Goal: Task Accomplishment & Management: Complete application form

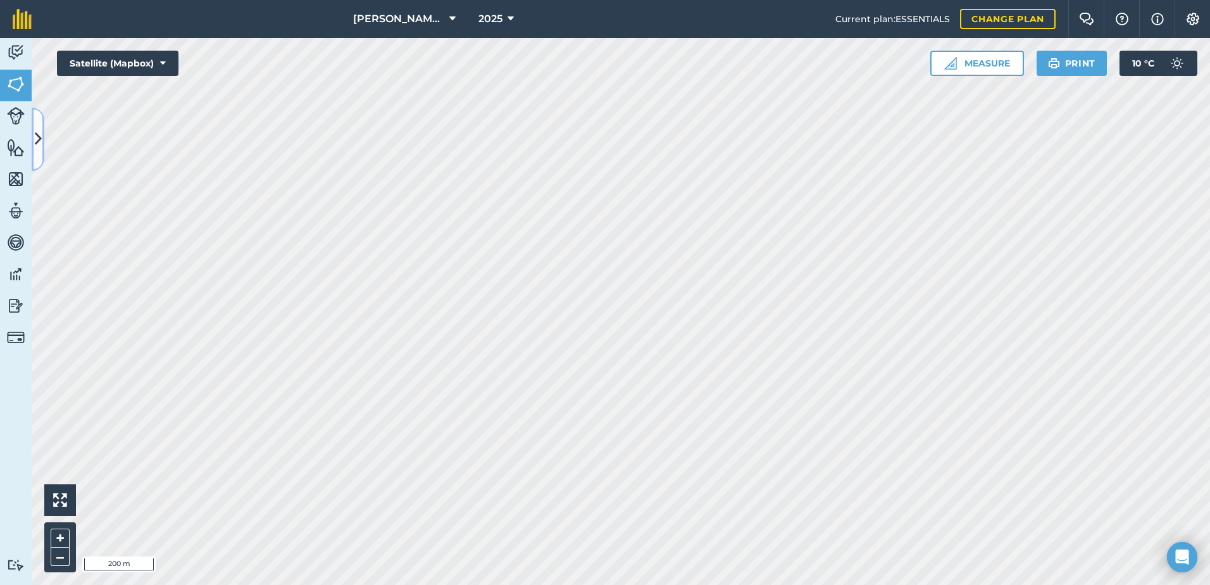
click at [38, 129] on icon at bounding box center [38, 139] width 7 height 22
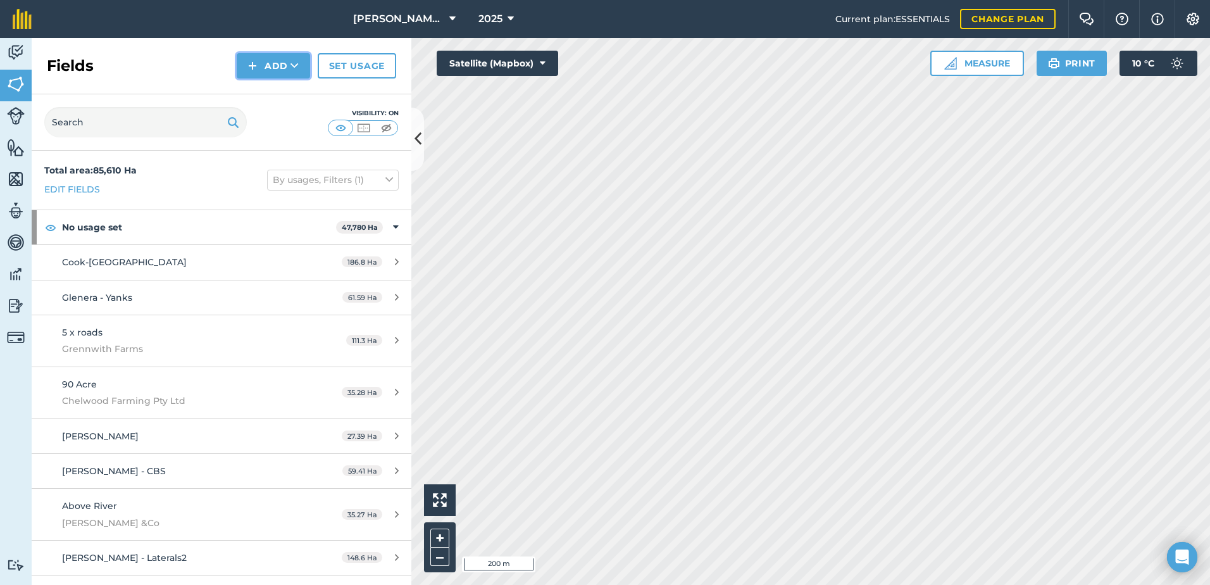
click at [251, 55] on button "Add" at bounding box center [273, 65] width 73 height 25
click at [257, 98] on link "Draw" at bounding box center [274, 94] width 70 height 28
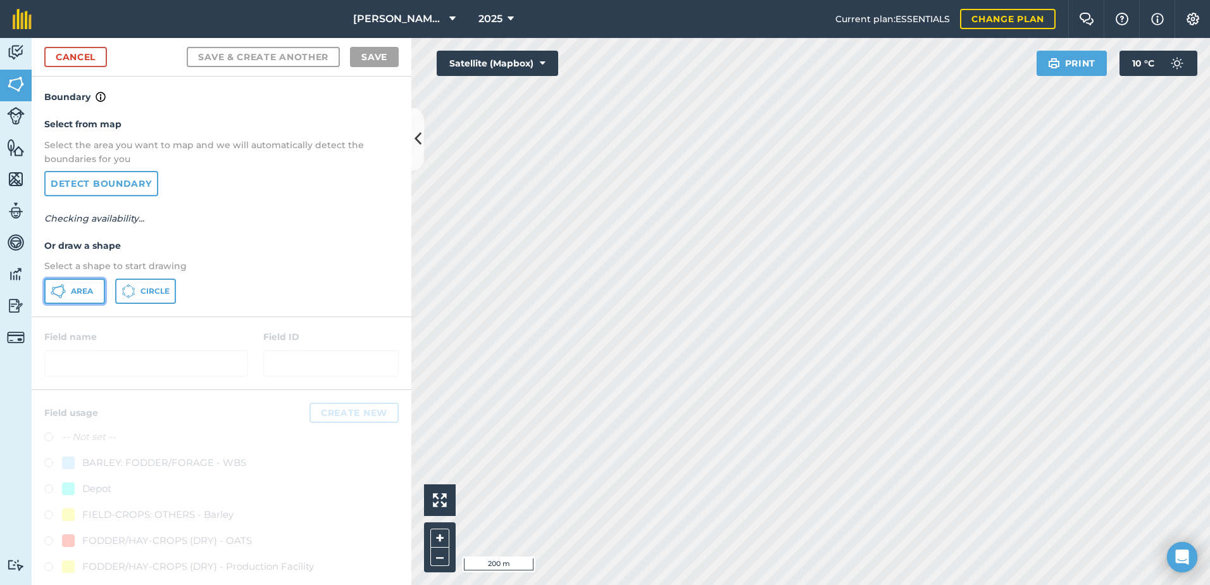
click at [78, 282] on button "Area" at bounding box center [74, 290] width 61 height 25
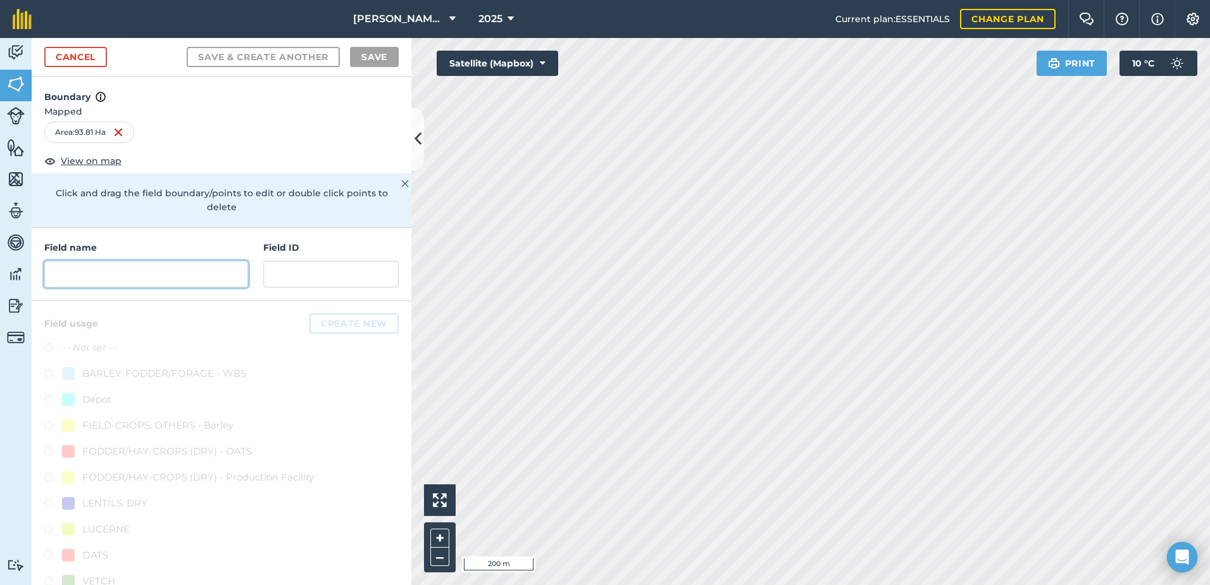
click at [213, 272] on input "text" at bounding box center [146, 274] width 204 height 27
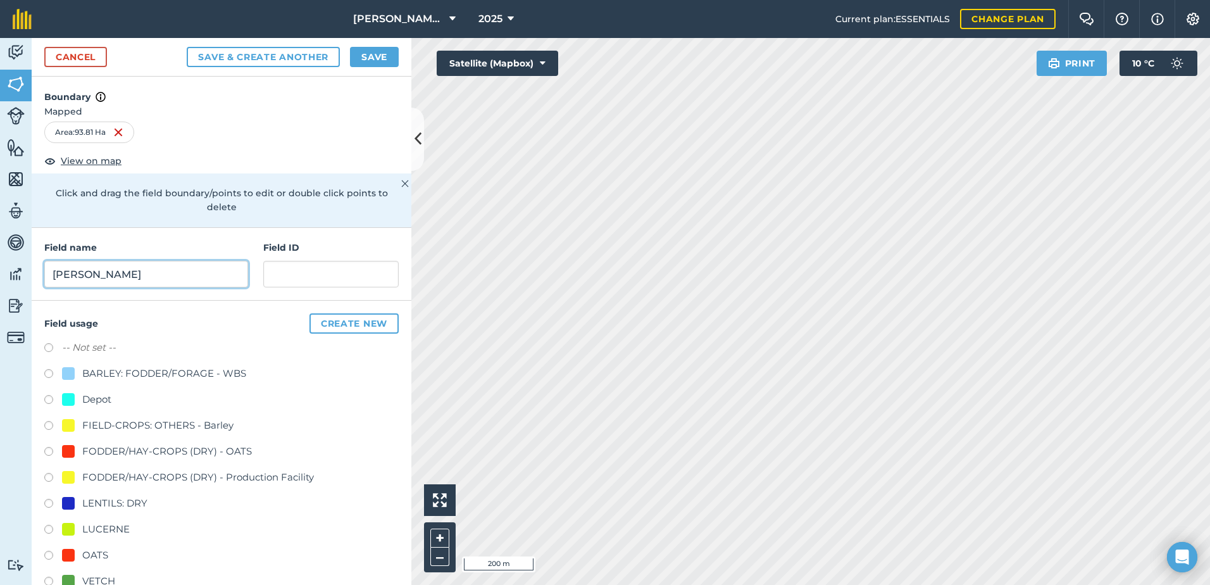
type input "[PERSON_NAME]"
click at [50, 556] on label at bounding box center [53, 556] width 18 height 13
radio input "true"
click at [378, 61] on button "Save" at bounding box center [374, 57] width 49 height 20
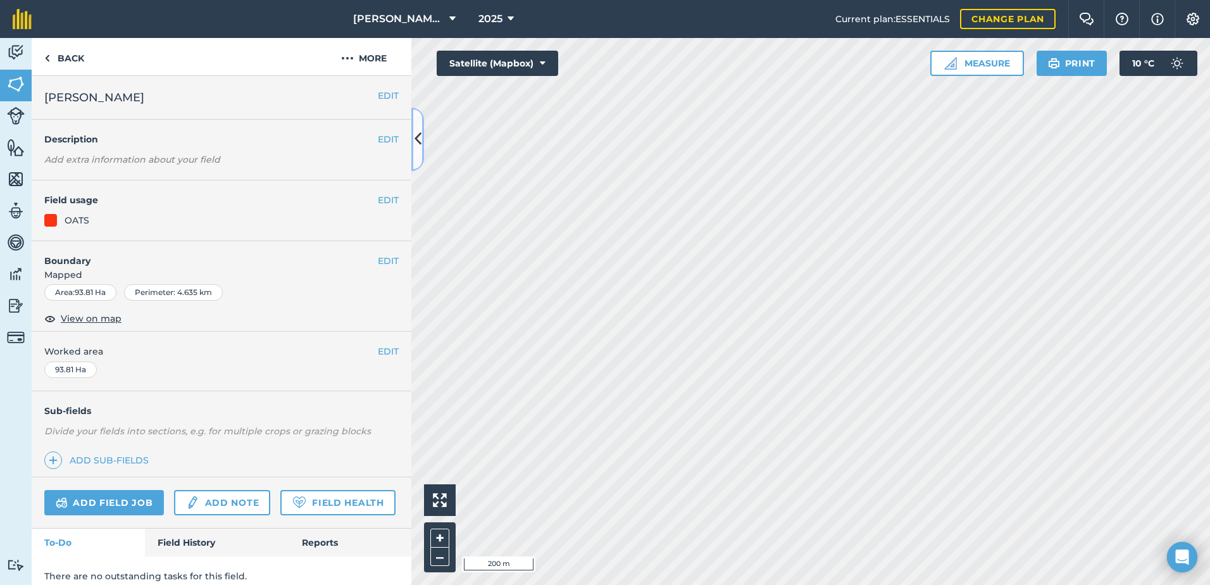
click at [416, 139] on icon at bounding box center [417, 139] width 7 height 22
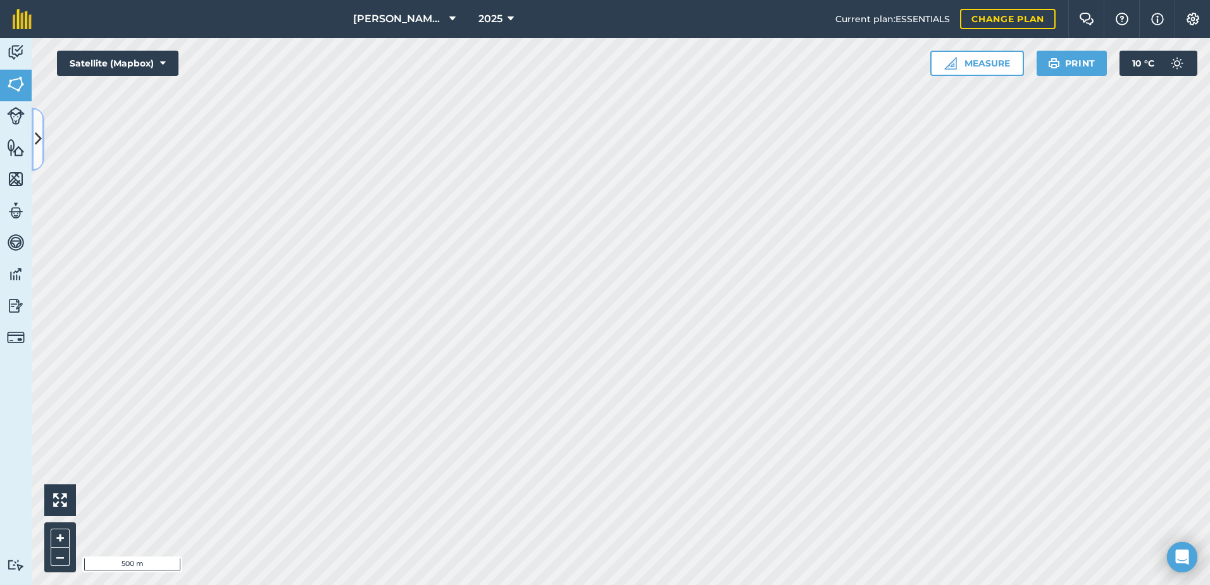
drag, startPoint x: 34, startPoint y: 130, endPoint x: 60, endPoint y: 137, distance: 26.9
click at [35, 130] on icon at bounding box center [38, 139] width 7 height 22
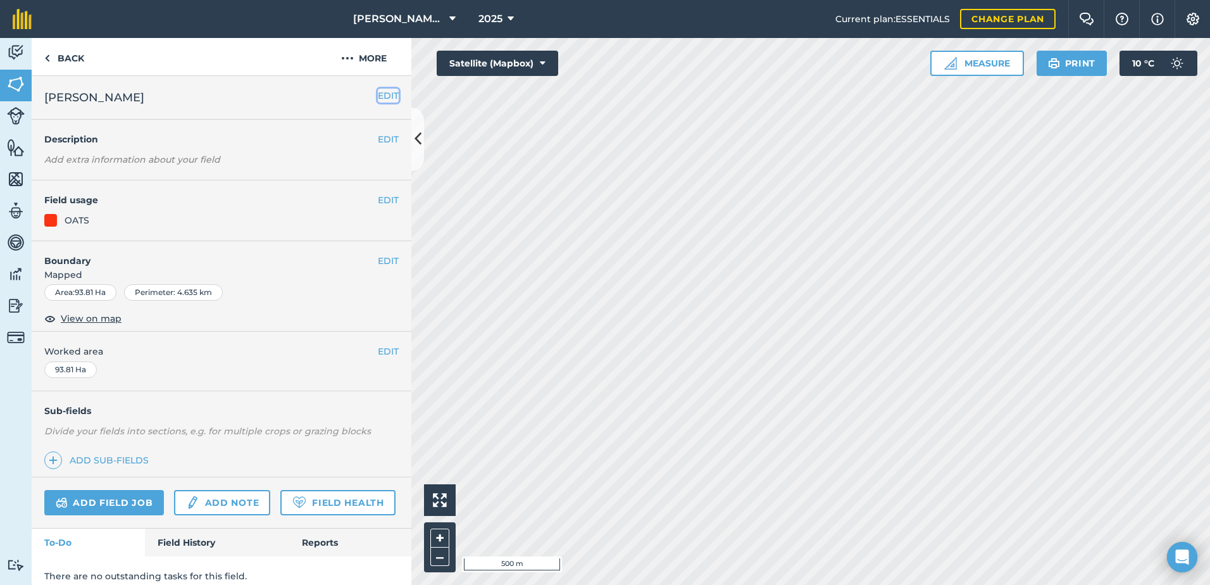
click at [378, 95] on button "EDIT" at bounding box center [388, 96] width 21 height 14
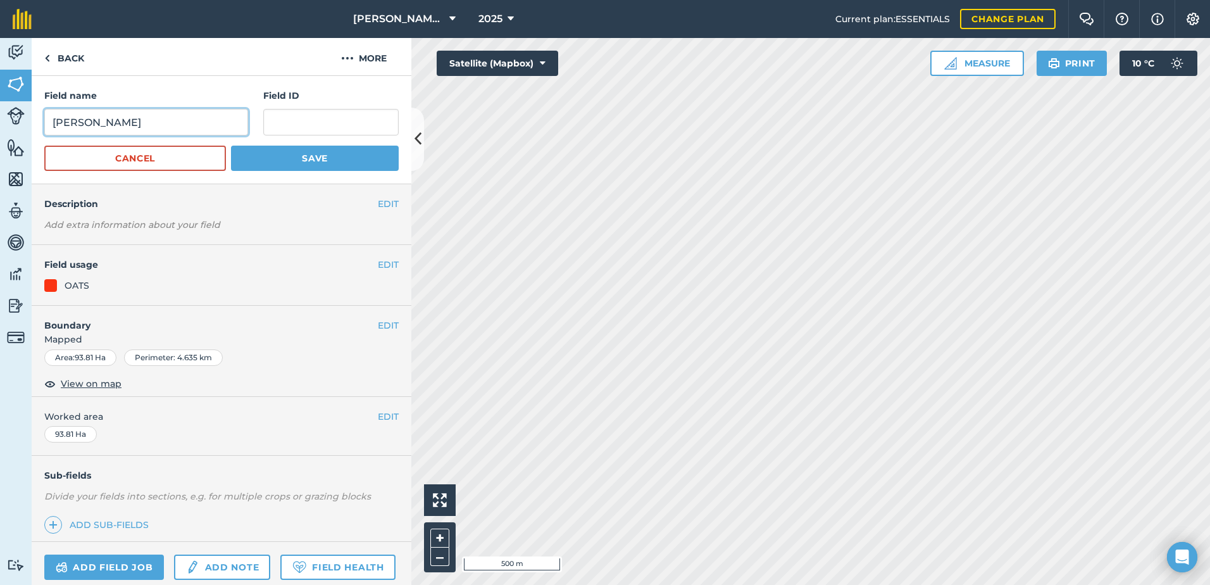
click at [94, 121] on input "[PERSON_NAME]" at bounding box center [146, 122] width 204 height 27
type input "Bolinda Partners - Staudes"
click at [278, 159] on button "Save" at bounding box center [315, 158] width 168 height 25
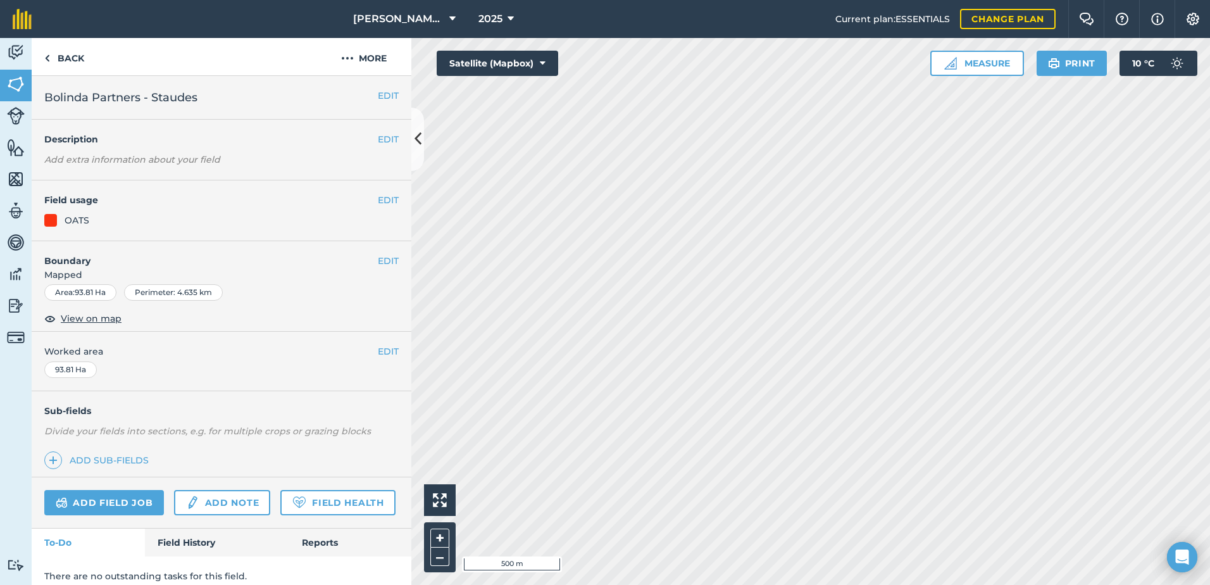
click at [416, 153] on button at bounding box center [417, 139] width 13 height 63
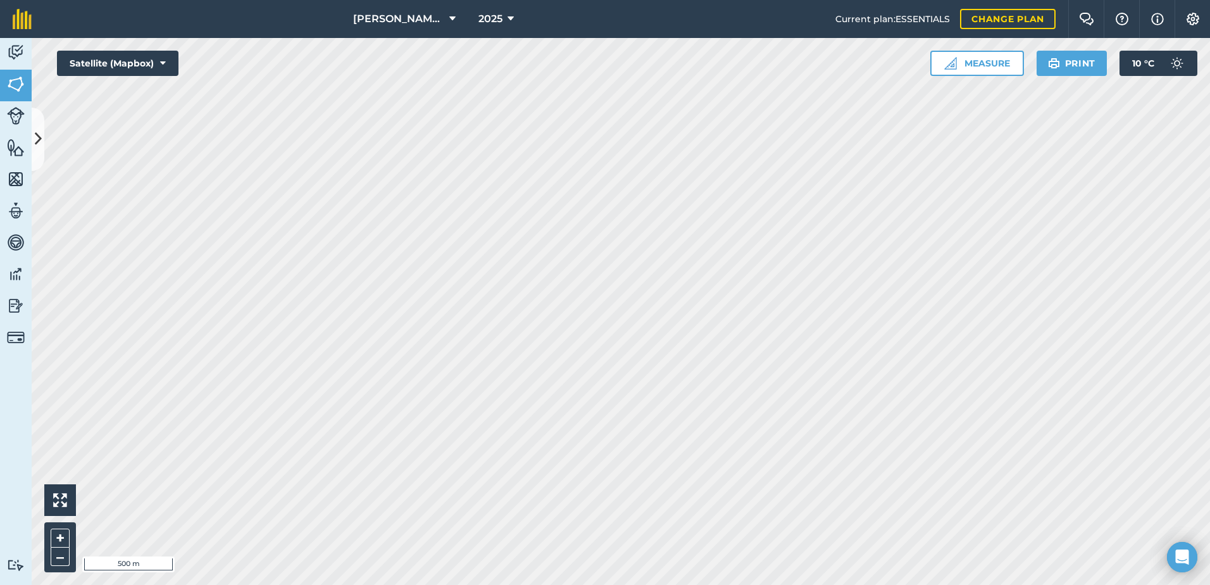
click at [624, 32] on div "[PERSON_NAME] ASAHI PADDOCKS 2025 Current plan : ESSENTIALS Change plan Farm Ch…" at bounding box center [605, 292] width 1210 height 585
click at [39, 159] on button at bounding box center [38, 139] width 13 height 63
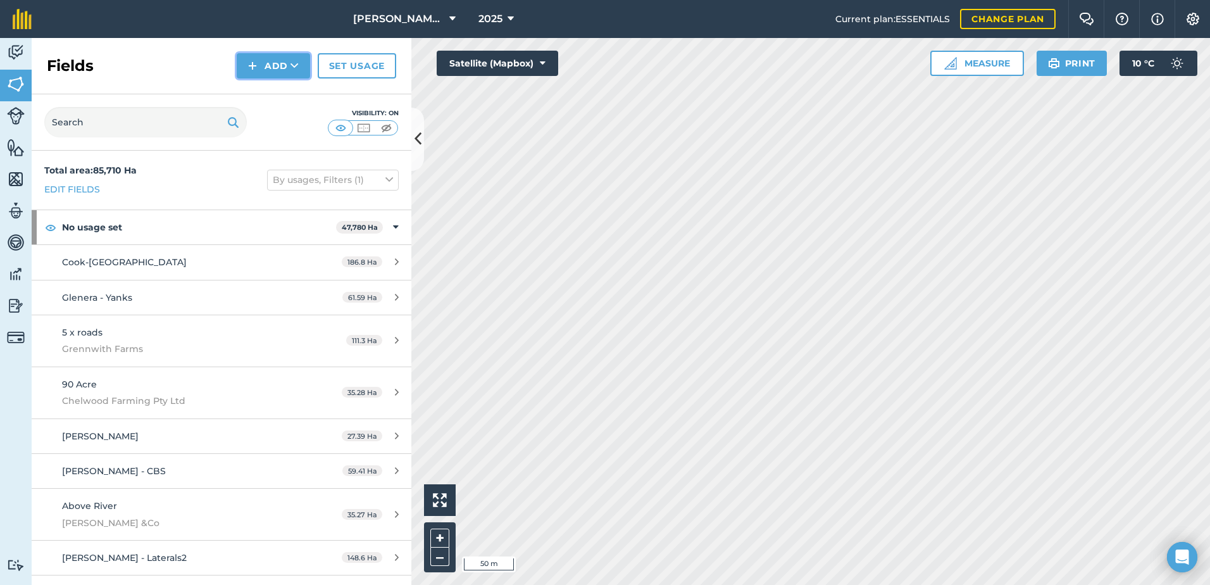
click at [252, 56] on button "Add" at bounding box center [273, 65] width 73 height 25
click at [260, 89] on link "Draw" at bounding box center [274, 94] width 70 height 28
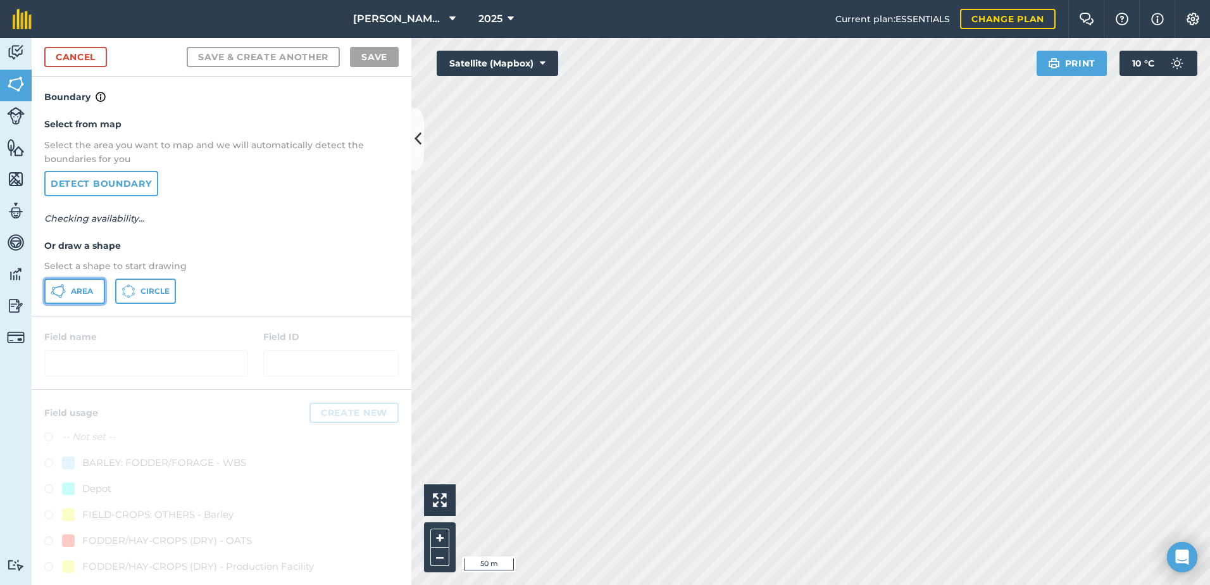
click at [82, 299] on button "Area" at bounding box center [74, 290] width 61 height 25
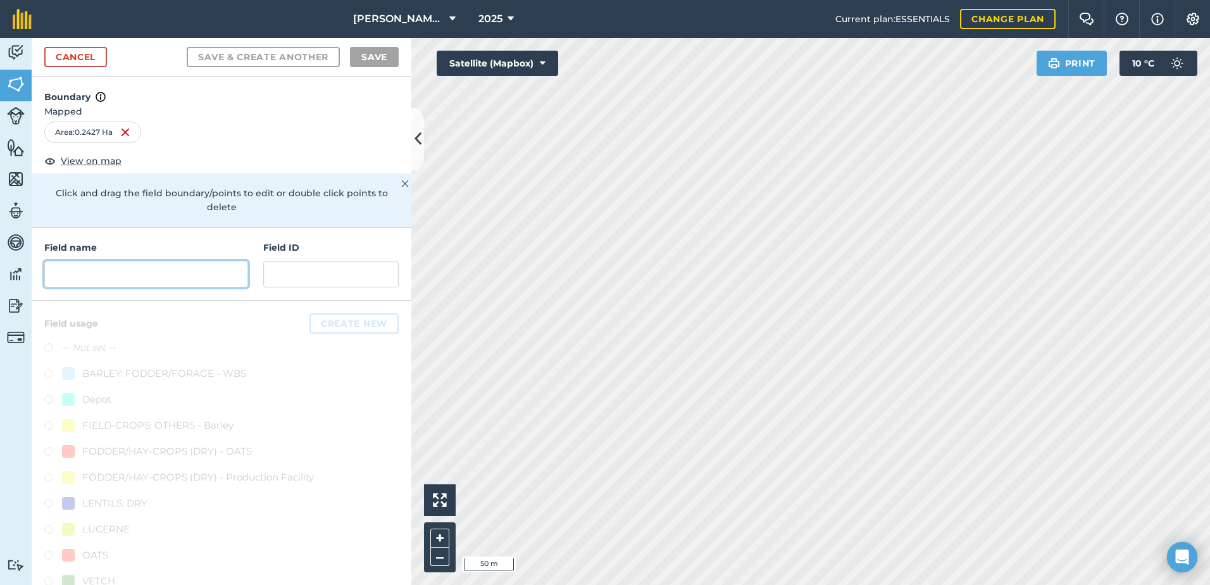
click at [110, 283] on input "text" at bounding box center [146, 274] width 204 height 27
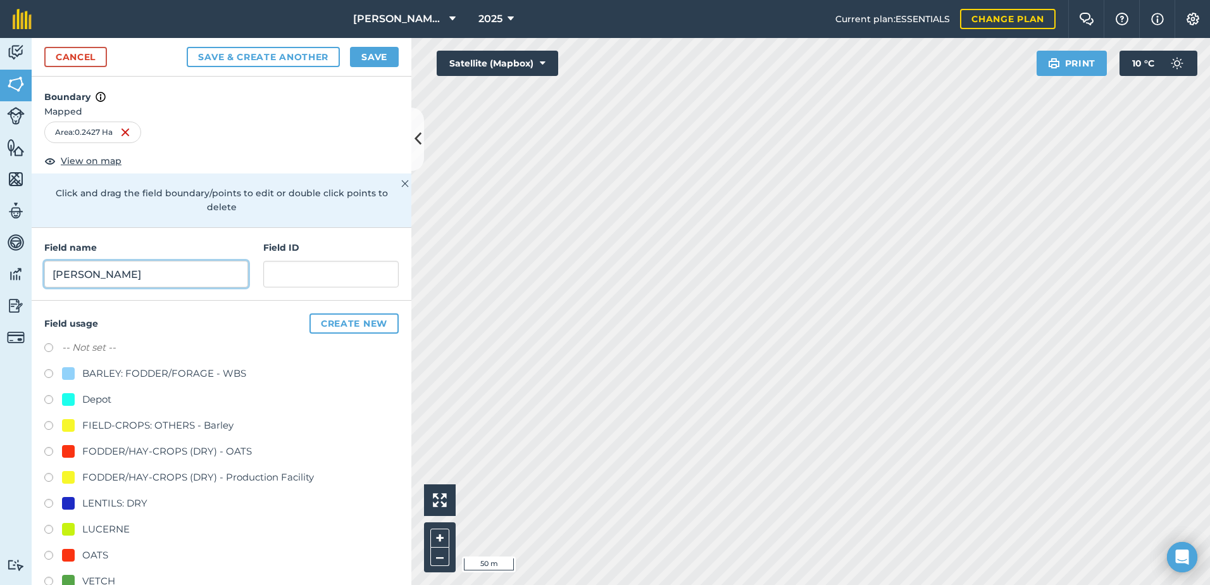
type input "[PERSON_NAME]"
click at [49, 398] on label at bounding box center [53, 401] width 18 height 13
radio input "true"
click at [367, 58] on button "Save" at bounding box center [374, 57] width 49 height 20
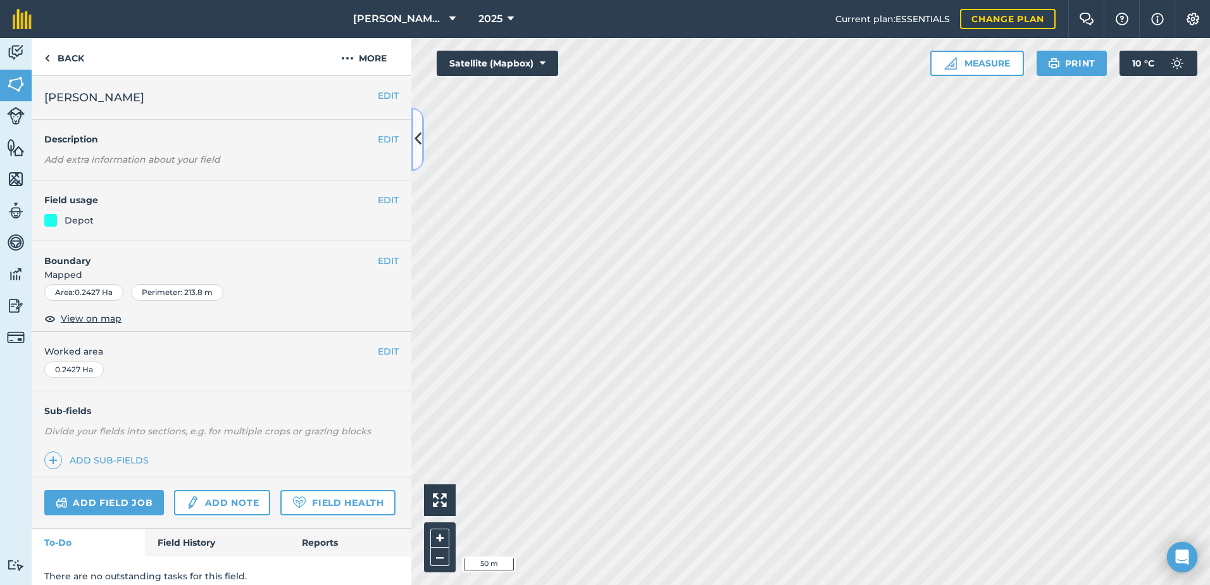
click at [419, 128] on icon at bounding box center [417, 139] width 7 height 22
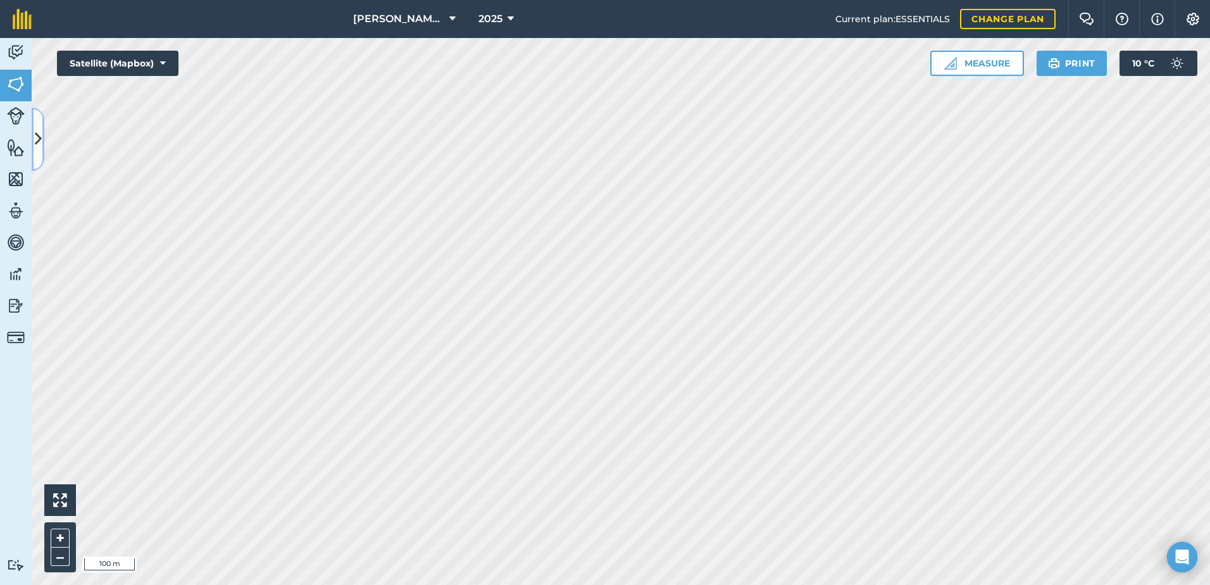
click at [35, 144] on icon at bounding box center [38, 139] width 7 height 22
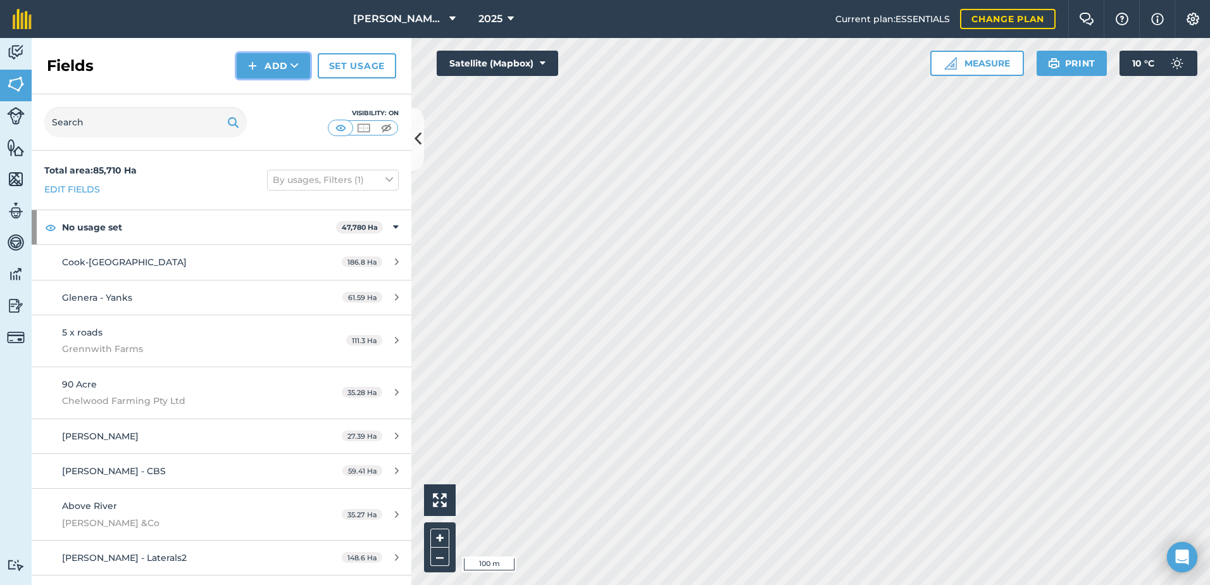
click at [261, 67] on button "Add" at bounding box center [273, 65] width 73 height 25
click at [254, 92] on link "Draw" at bounding box center [274, 94] width 70 height 28
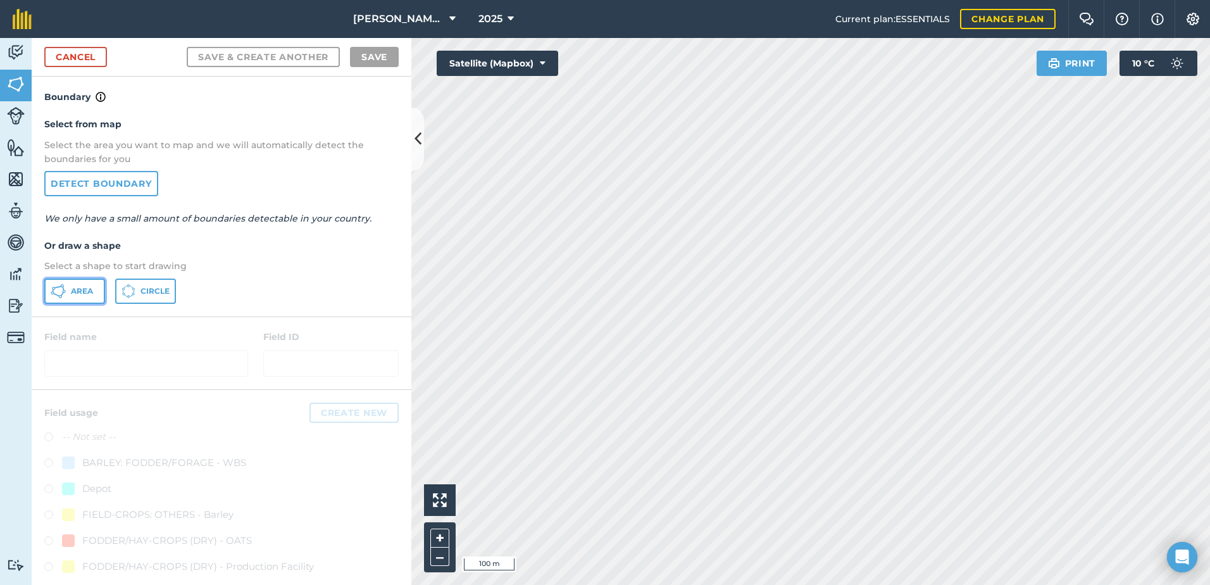
drag, startPoint x: 71, startPoint y: 283, endPoint x: 76, endPoint y: 278, distance: 7.2
click at [71, 283] on button "Area" at bounding box center [74, 290] width 61 height 25
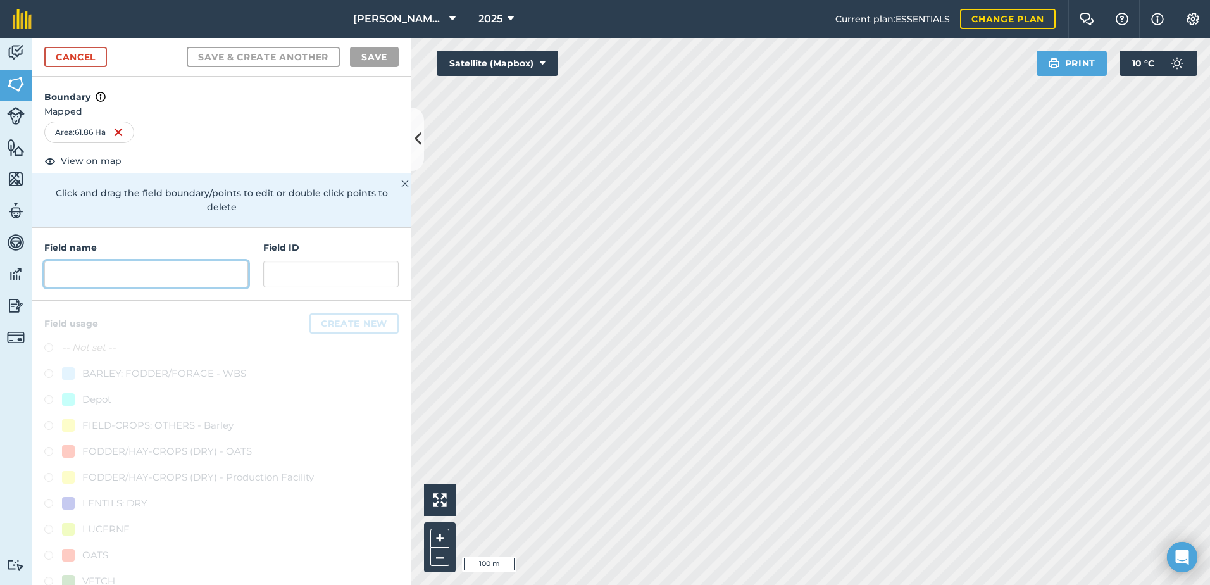
click at [116, 275] on input "text" at bounding box center [146, 274] width 204 height 27
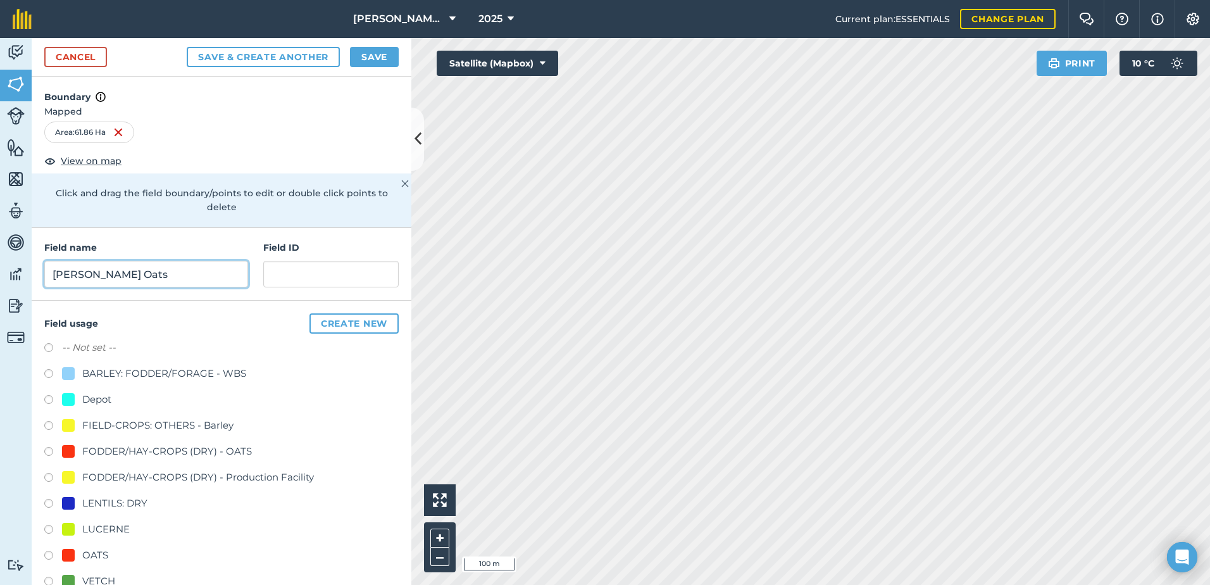
type input "[PERSON_NAME] Oats"
click at [51, 550] on label at bounding box center [53, 556] width 18 height 13
radio input "true"
click at [387, 63] on button "Save" at bounding box center [374, 57] width 49 height 20
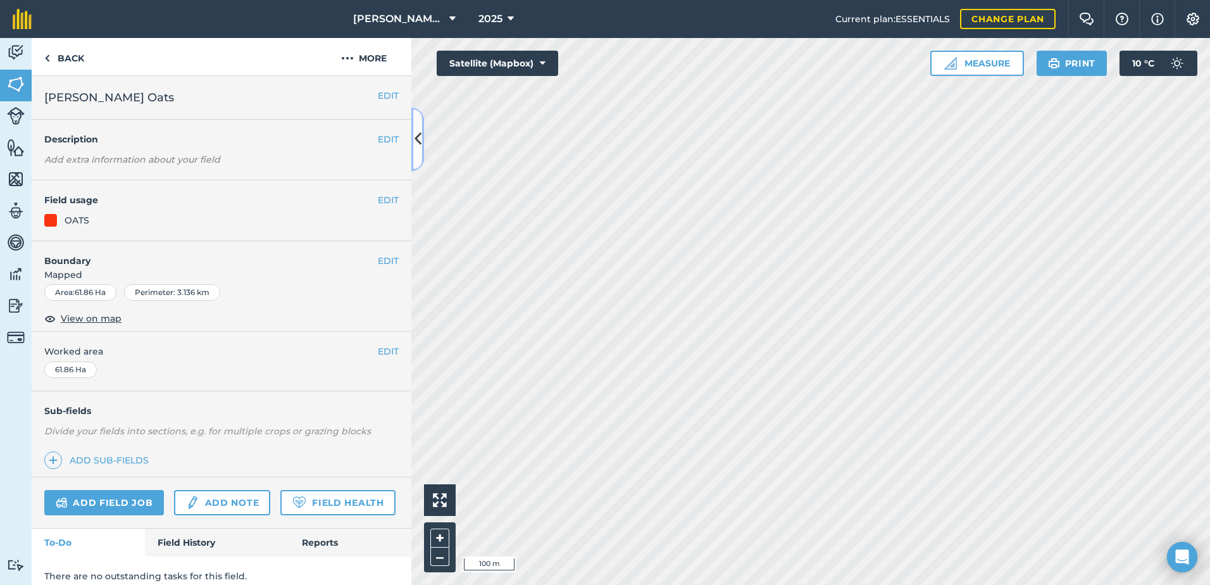
click at [418, 140] on icon at bounding box center [417, 139] width 7 height 22
